Goal: Task Accomplishment & Management: Manage account settings

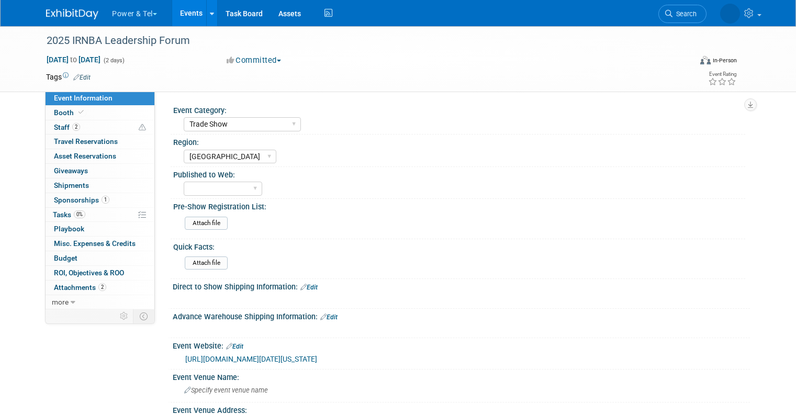
select select "Trade Show"
select select "Great Lakes"
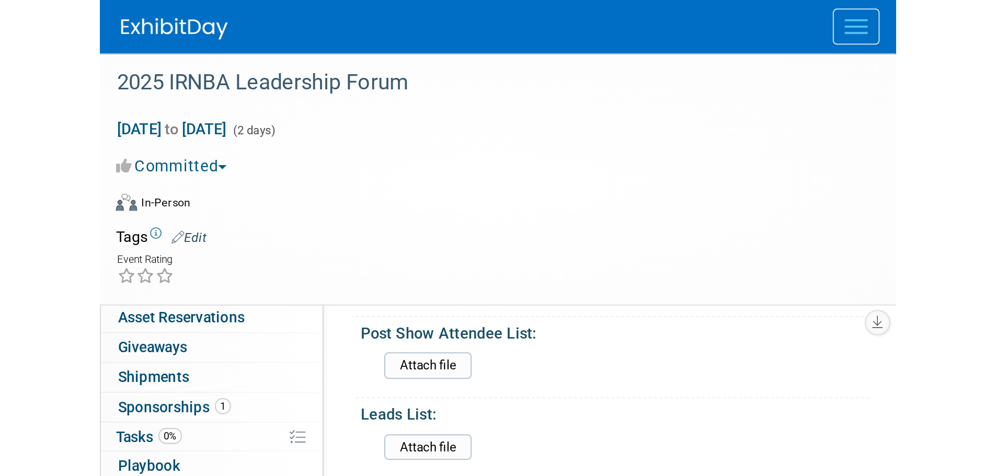
scroll to position [432, 0]
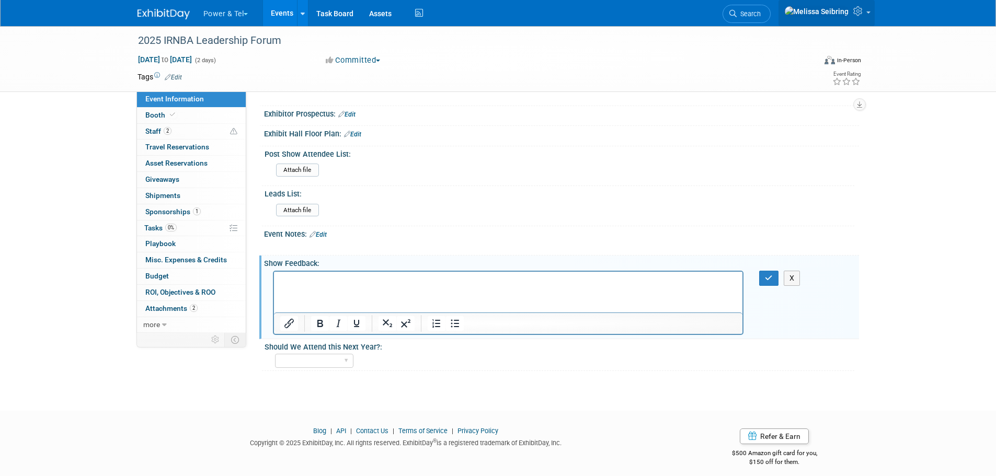
click at [795, 13] on link at bounding box center [827, 13] width 96 height 26
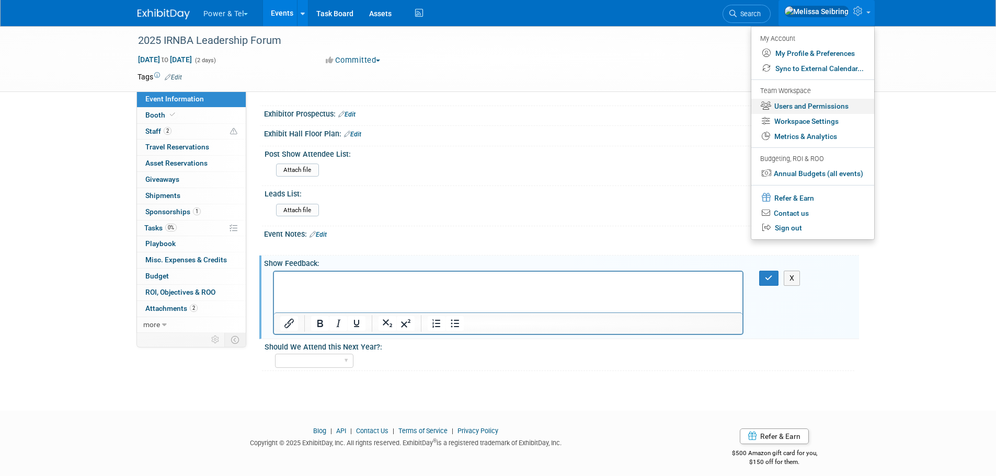
click at [795, 105] on link "Users and Permissions" at bounding box center [813, 106] width 123 height 15
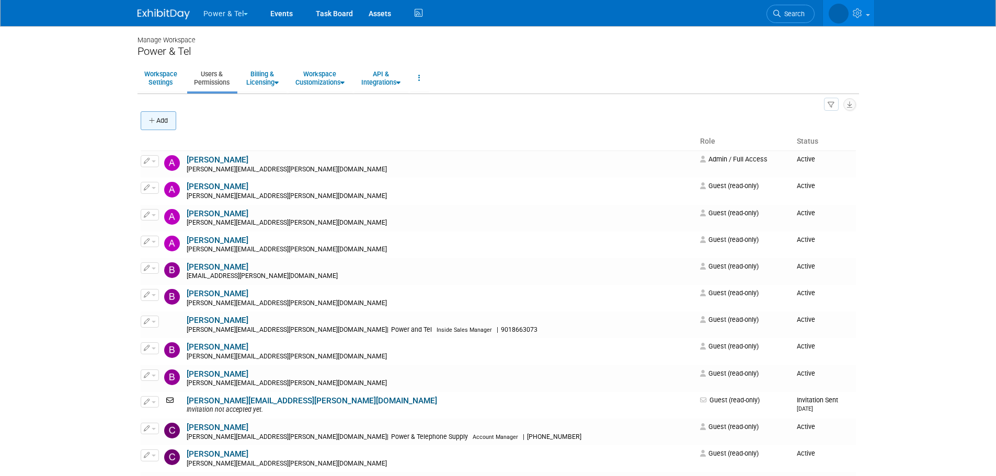
click at [158, 121] on button "Add" at bounding box center [159, 120] width 36 height 19
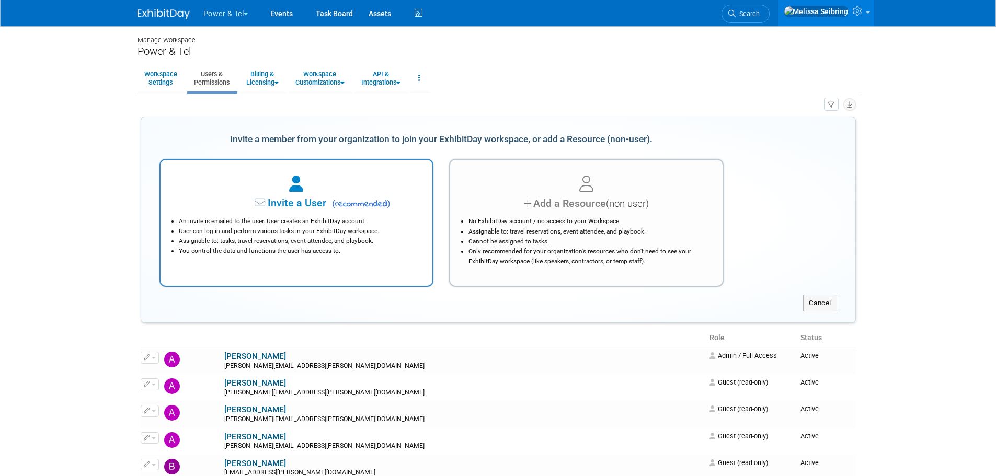
click at [268, 188] on div at bounding box center [297, 184] width 246 height 23
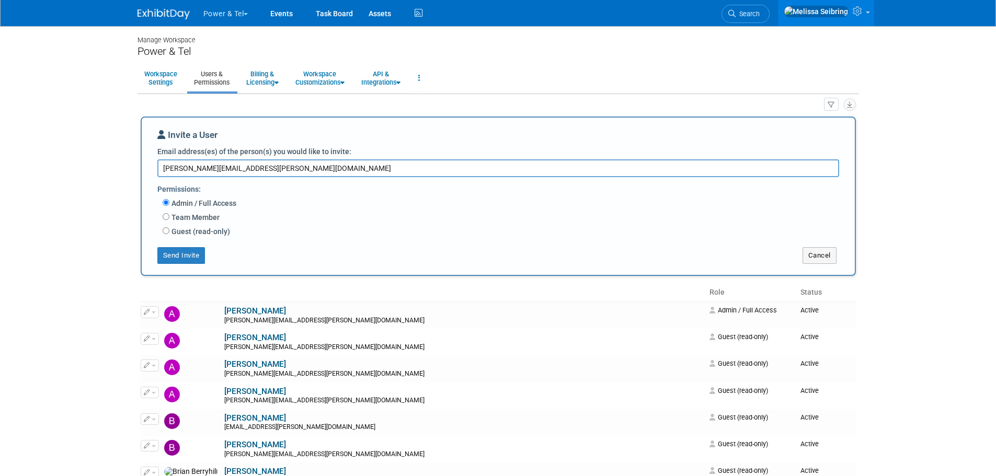
type textarea "rafael.rangel@ptsupply.com"
drag, startPoint x: 181, startPoint y: 217, endPoint x: 188, endPoint y: 220, distance: 7.5
click at [181, 217] on label "Team Member" at bounding box center [194, 217] width 50 height 10
click at [169, 217] on input "Team Member" at bounding box center [166, 216] width 7 height 7
radio input "true"
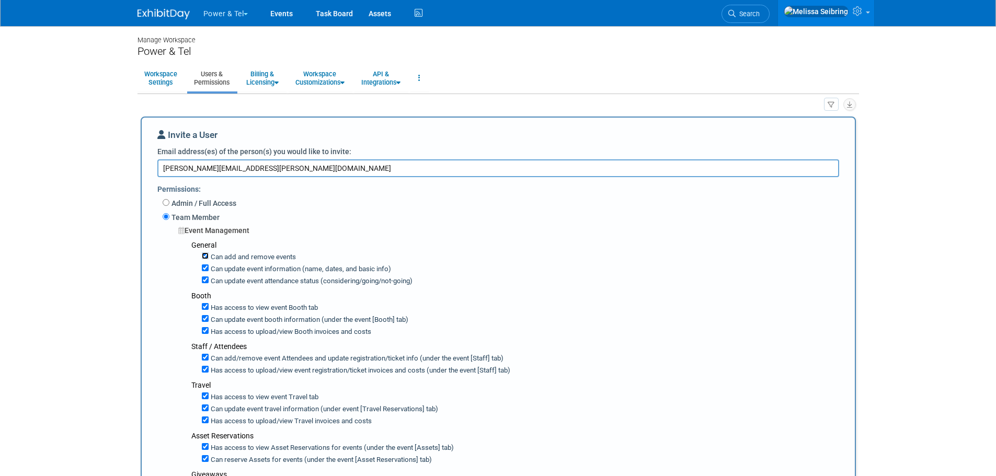
click at [202, 258] on input "Can add and remove events" at bounding box center [205, 256] width 7 height 7
checkbox input "false"
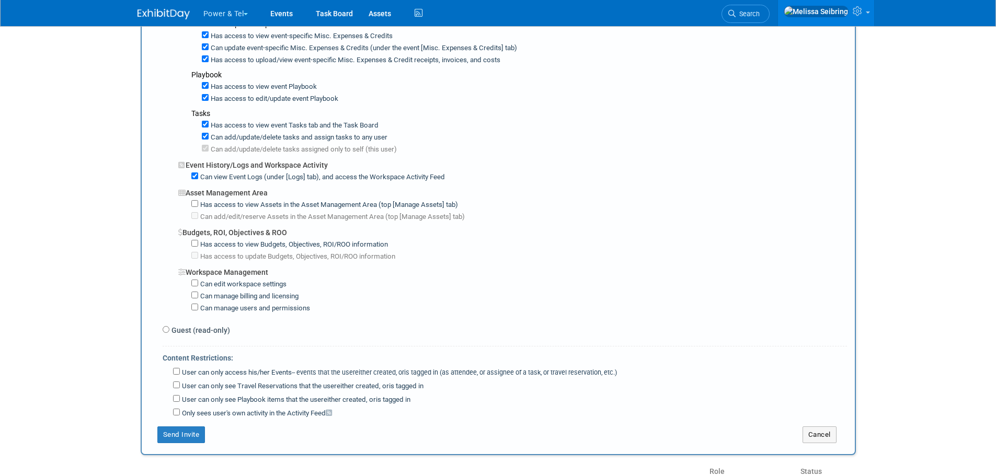
scroll to position [785, 0]
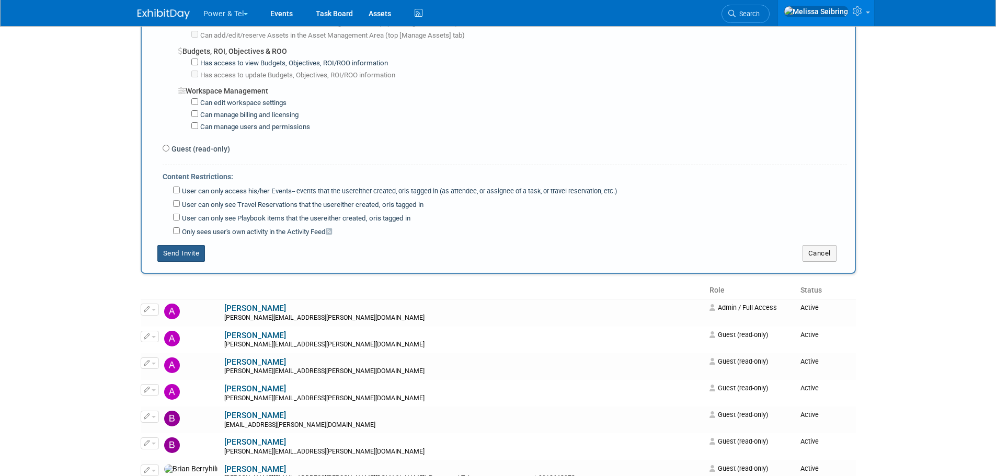
click at [189, 262] on button "Send Invite" at bounding box center [181, 253] width 48 height 17
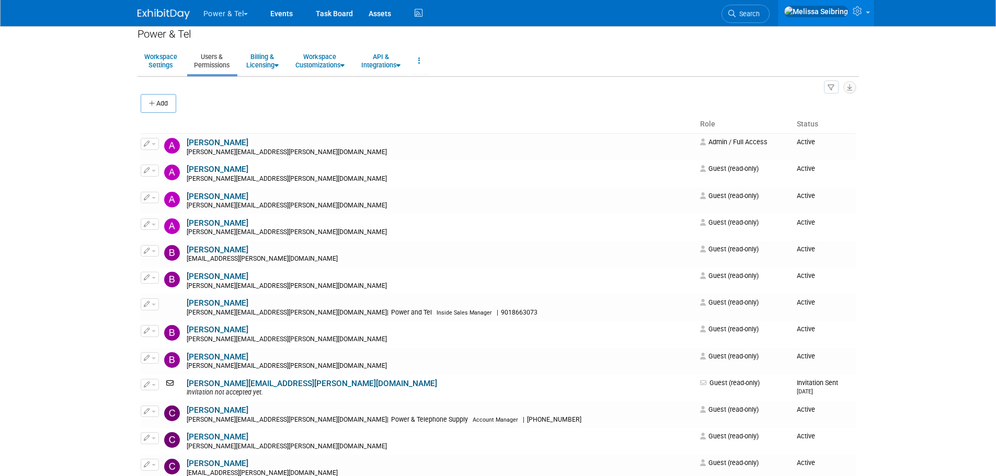
scroll to position [0, 0]
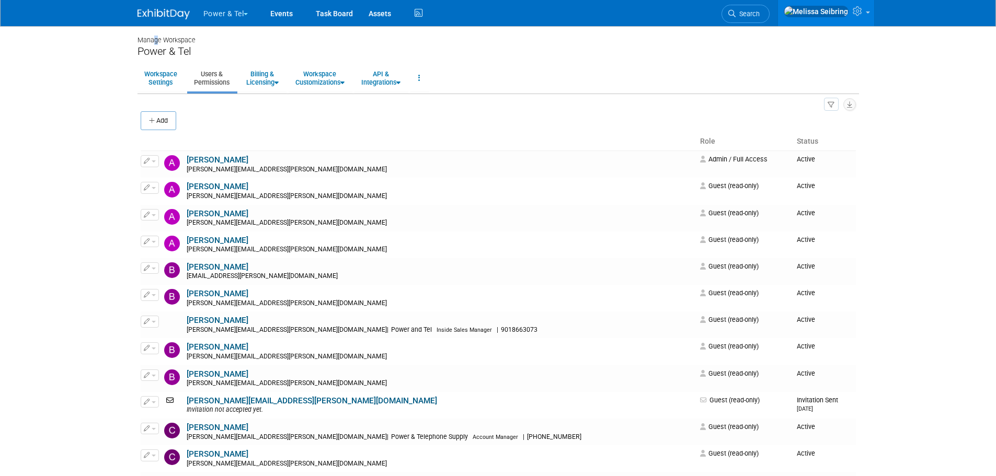
drag, startPoint x: 155, startPoint y: 43, endPoint x: 161, endPoint y: 14, distance: 30.3
click at [156, 43] on div "Manage Workspace" at bounding box center [499, 35] width 722 height 19
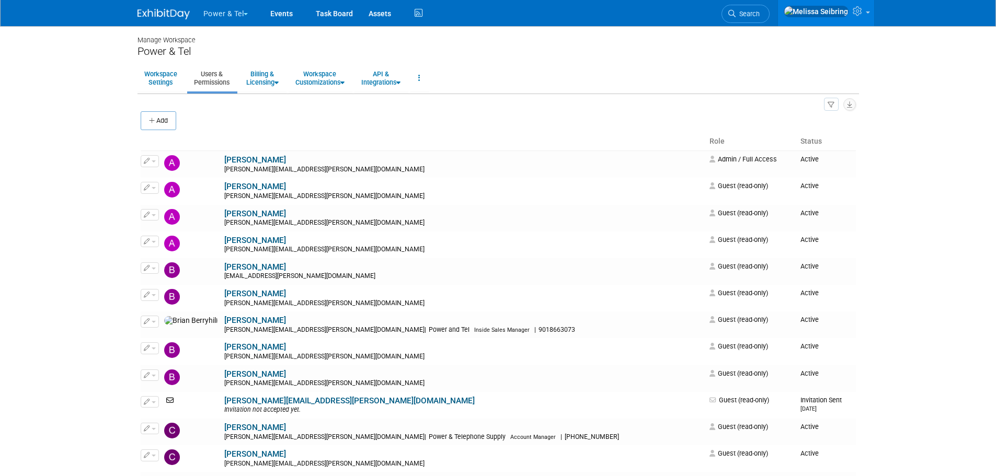
click at [162, 3] on div at bounding box center [170, 9] width 65 height 19
click at [163, 18] on img at bounding box center [164, 14] width 52 height 10
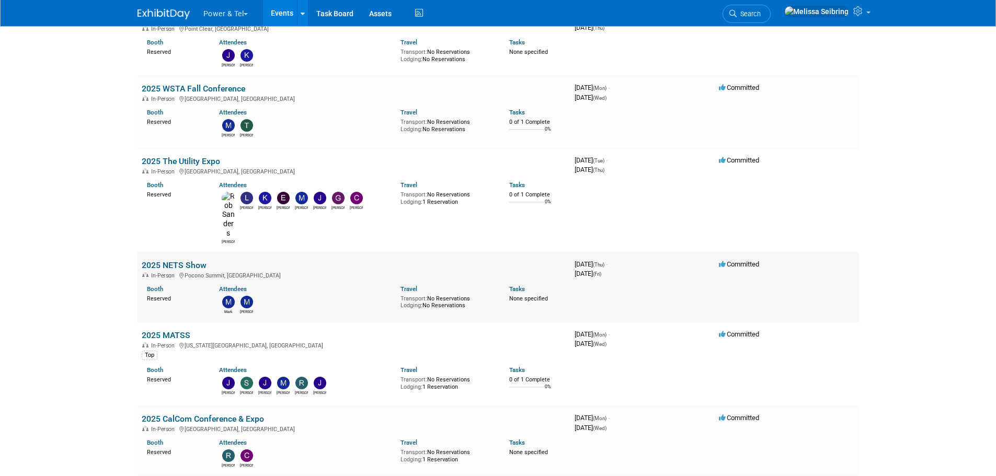
scroll to position [157, 0]
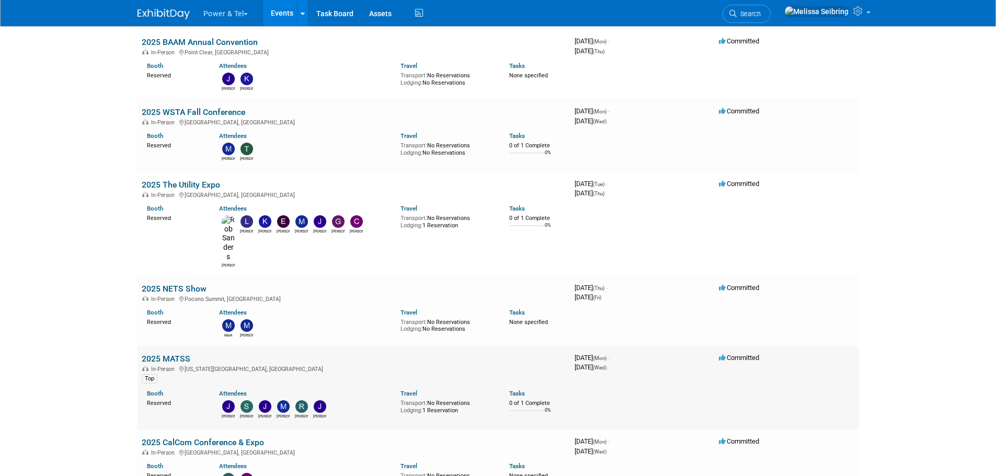
click at [178, 354] on link "2025 MATSS" at bounding box center [166, 359] width 49 height 10
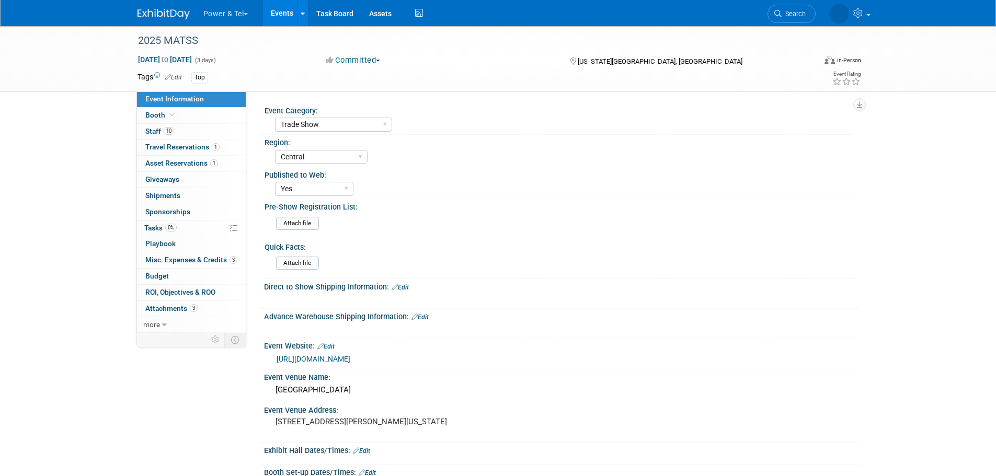
select select "Trade Show"
select select "Central"
select select "Yes"
click at [166, 15] on img at bounding box center [164, 14] width 52 height 10
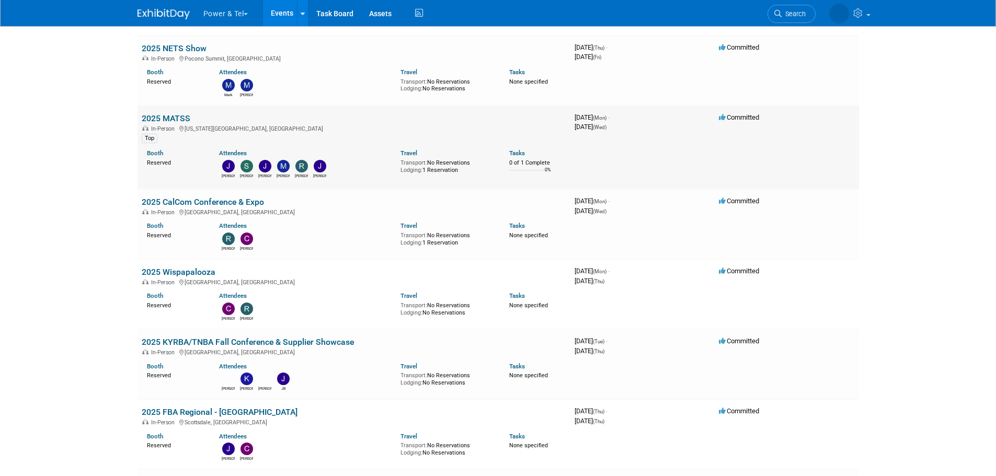
scroll to position [471, 0]
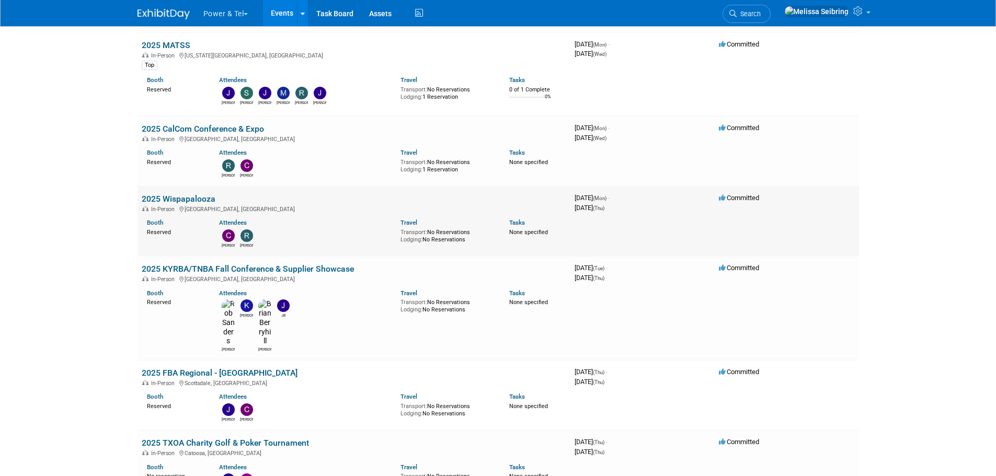
click at [178, 194] on link "2025 Wispapalooza" at bounding box center [179, 199] width 74 height 10
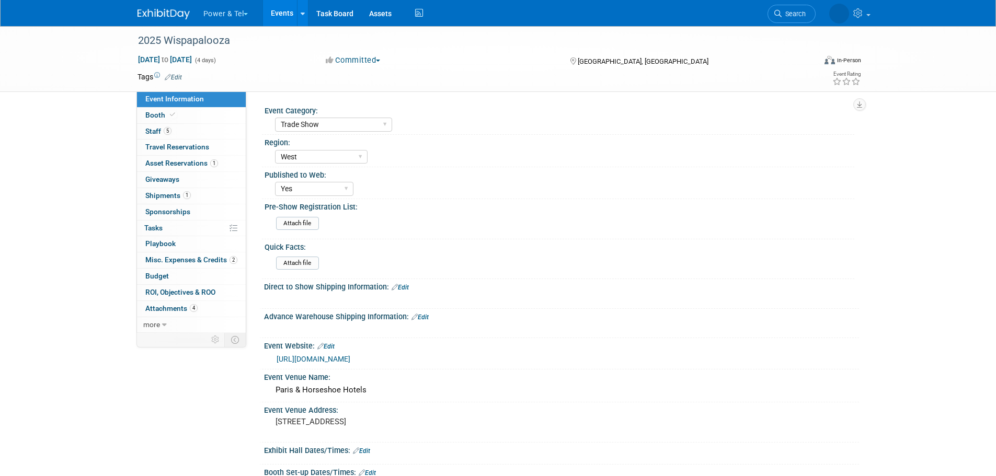
select select "Trade Show"
select select "West"
select select "Yes"
click at [156, 131] on span "Staff 5" at bounding box center [158, 131] width 26 height 8
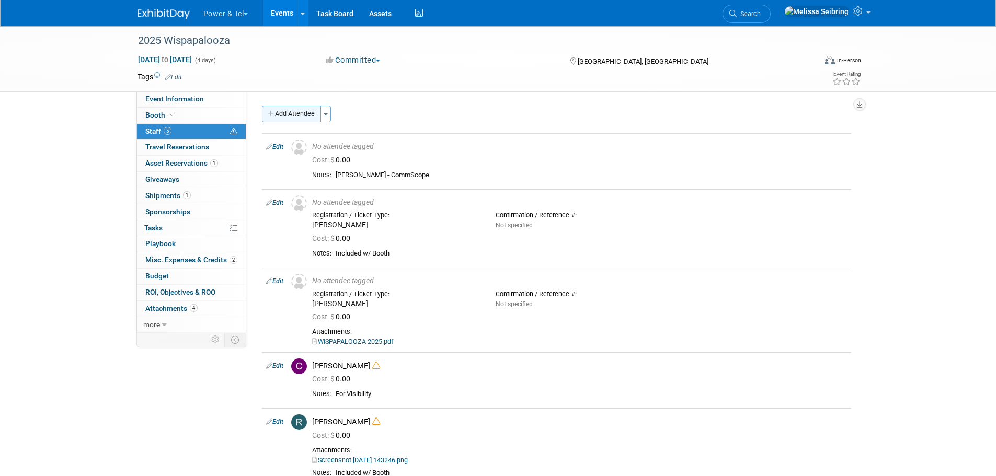
click at [304, 113] on button "Add Attendee" at bounding box center [291, 114] width 59 height 17
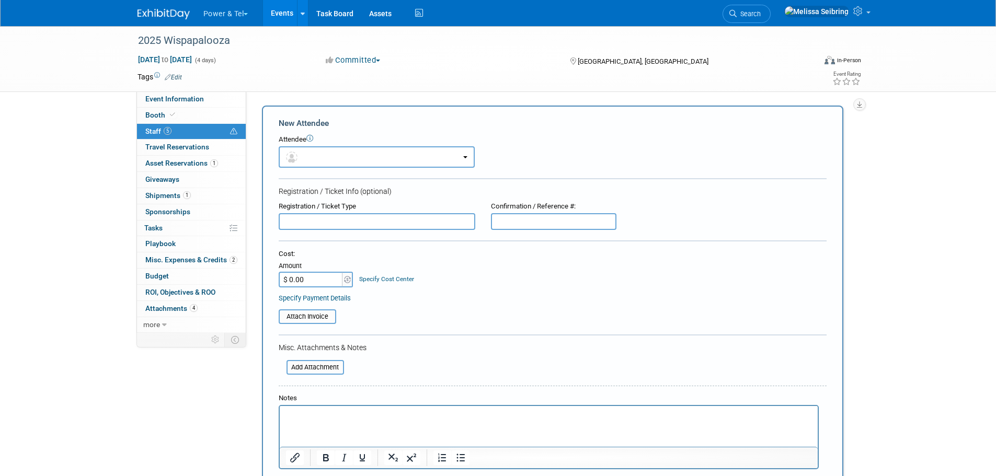
click at [335, 226] on input "text" at bounding box center [377, 221] width 197 height 17
type input "[PERSON_NAME] - viaphoton"
click at [293, 415] on p "Rich Text Area. Press ALT-0 for help." at bounding box center [549, 416] width 526 height 10
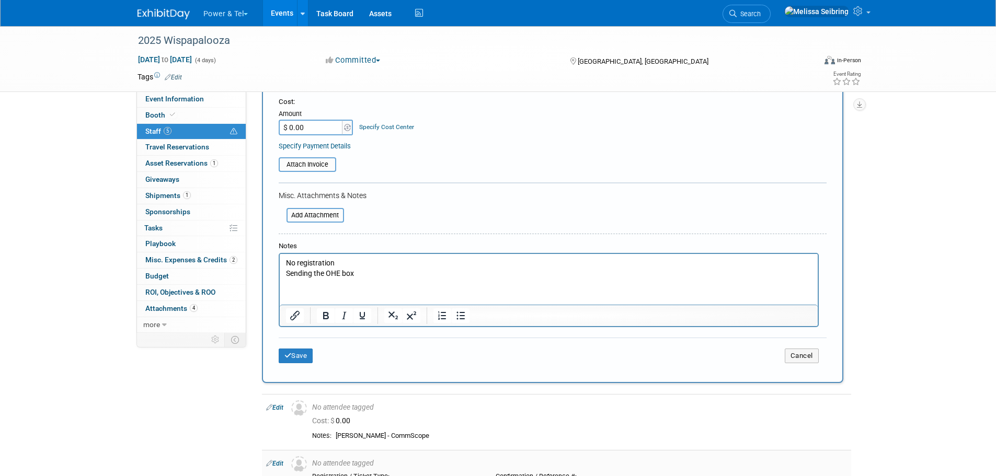
scroll to position [157, 0]
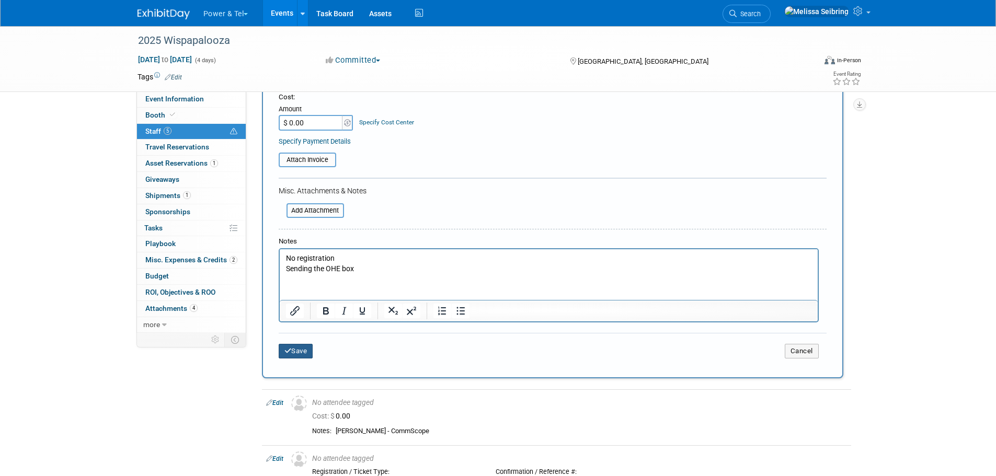
click at [306, 351] on button "Save" at bounding box center [296, 351] width 35 height 15
